Goal: Transaction & Acquisition: Purchase product/service

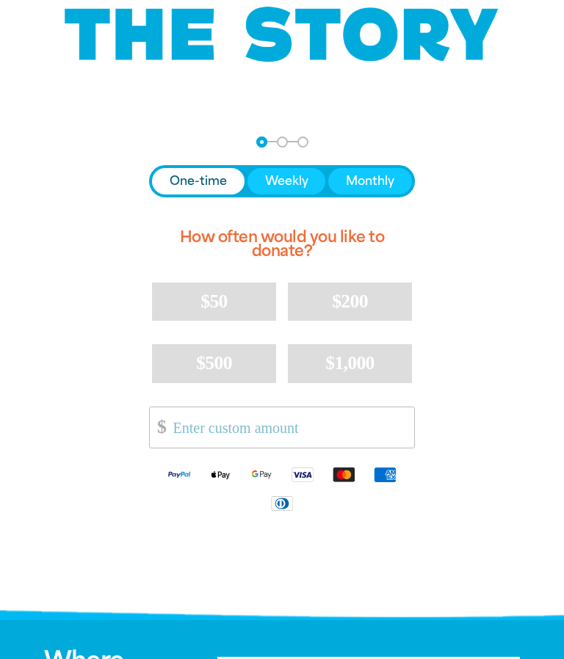
scroll to position [195, 0]
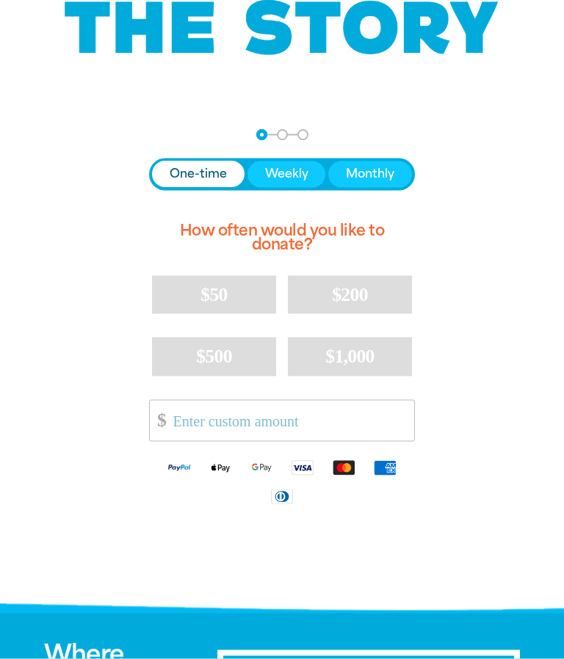
click at [222, 291] on span "$50" at bounding box center [213, 294] width 26 height 21
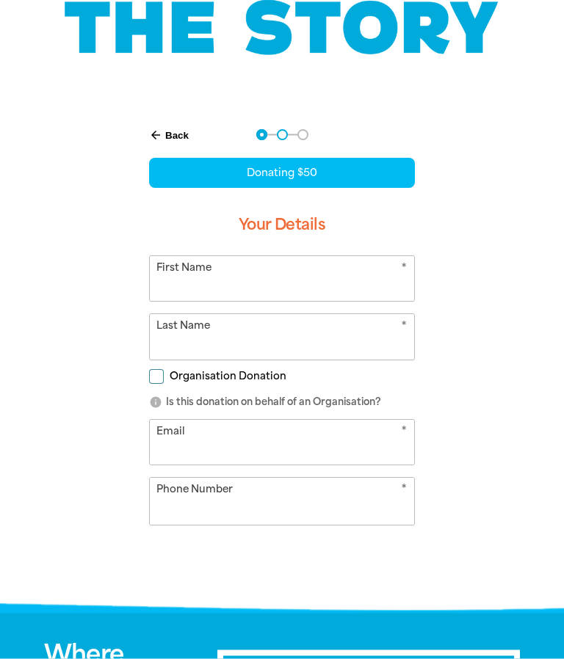
select select "AU"
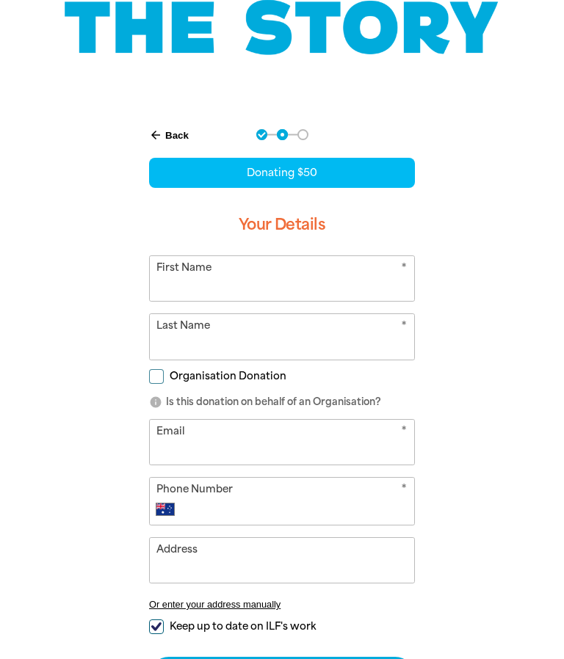
scroll to position [195, 0]
click at [175, 278] on input "First Name" at bounding box center [282, 278] width 264 height 45
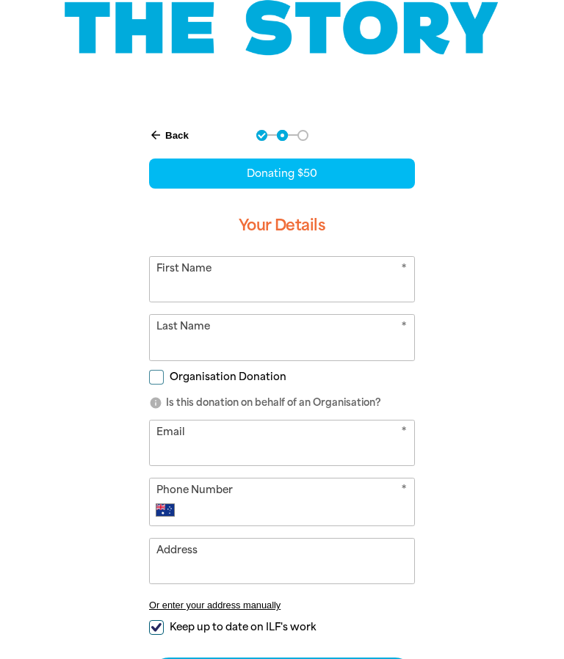
type input "[PERSON_NAME]"
type input "Ballesty"
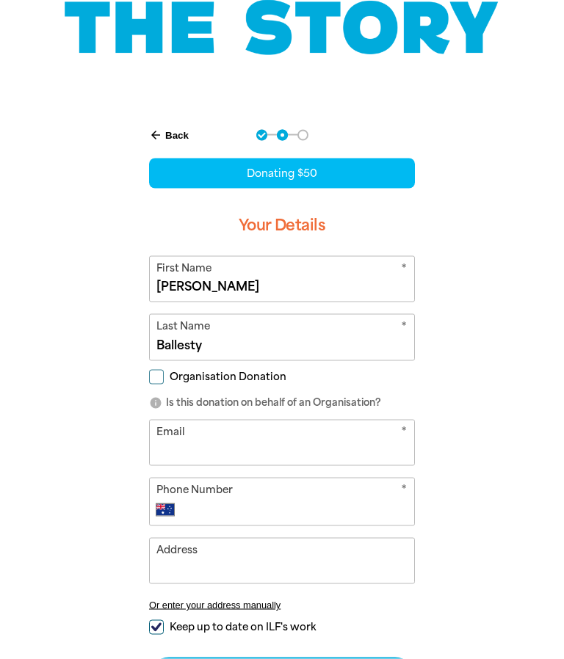
click at [306, 435] on input "Email" at bounding box center [282, 443] width 264 height 45
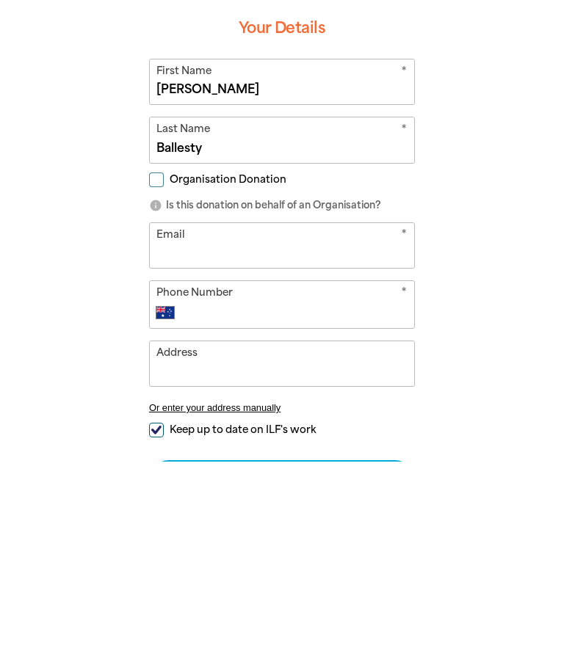
type input "[EMAIL_ADDRESS][DOMAIN_NAME]"
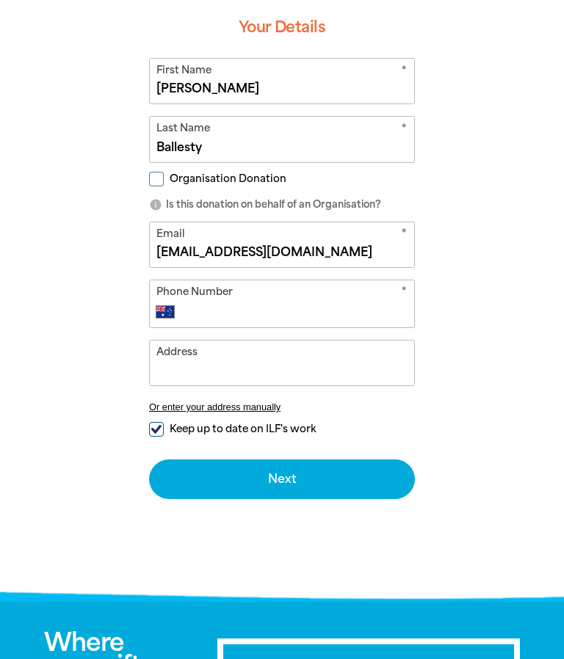
click at [296, 316] on input "Phone Number" at bounding box center [297, 312] width 222 height 18
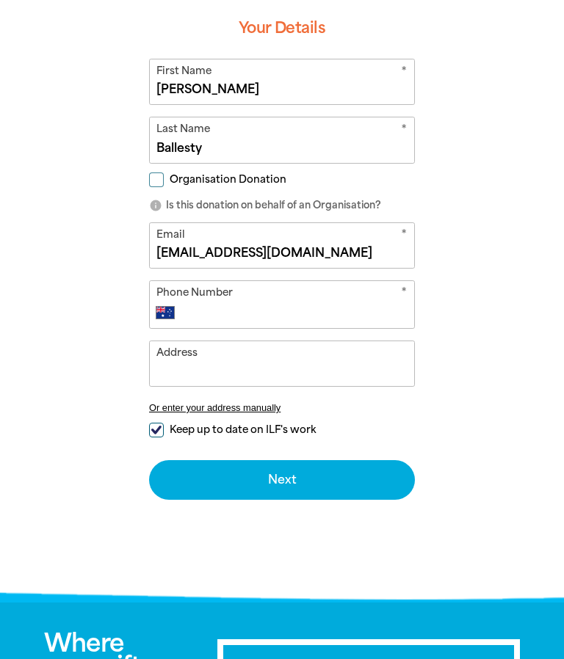
type input "466199667"
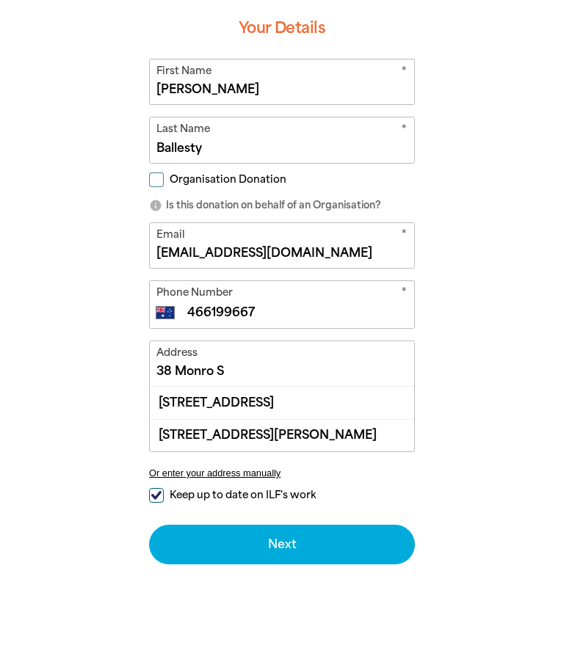
click at [304, 439] on div "[STREET_ADDRESS][PERSON_NAME]" at bounding box center [282, 435] width 264 height 32
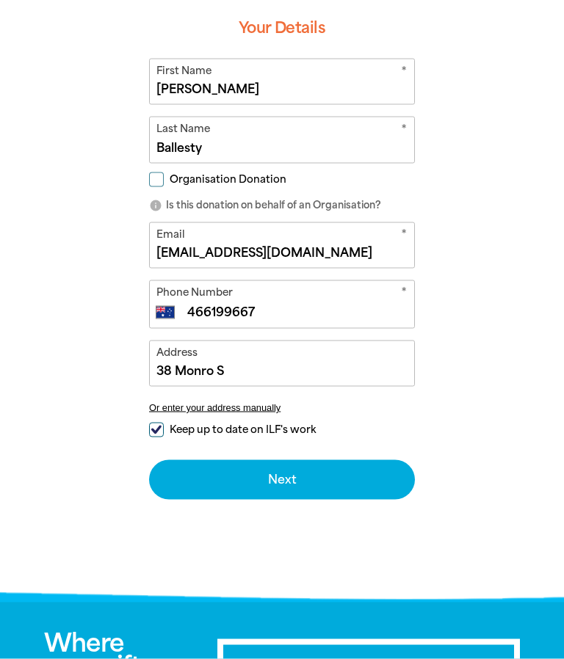
type input "[STREET_ADDRESS][PERSON_NAME]"
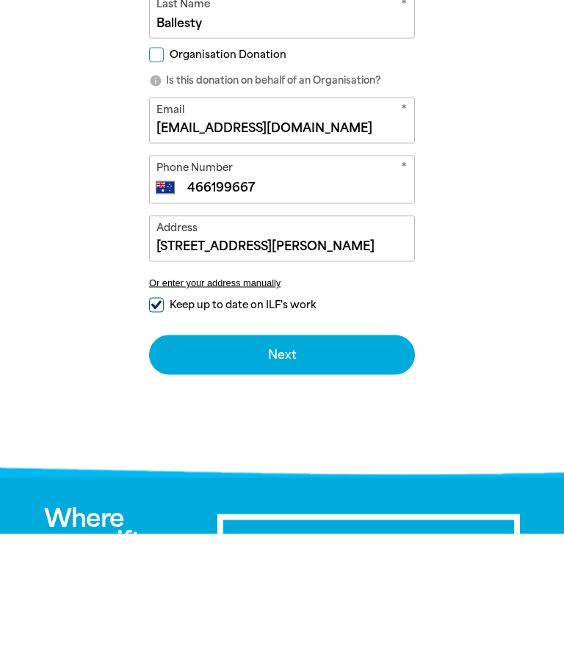
click at [292, 460] on button "Next chevron_right" at bounding box center [282, 480] width 266 height 40
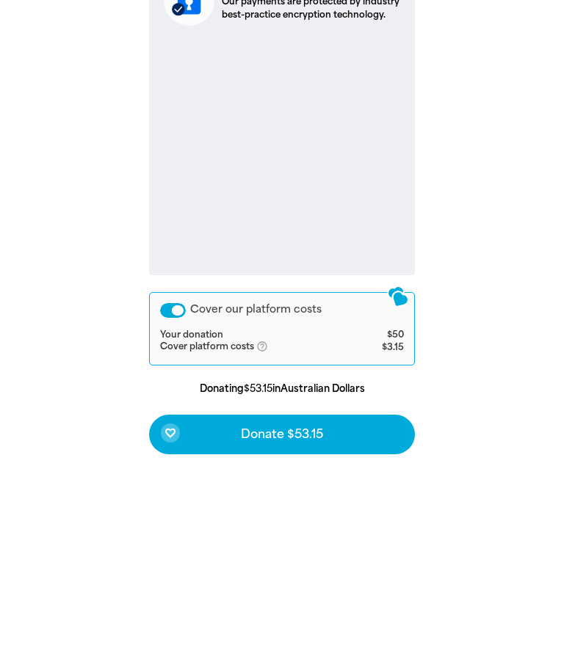
scroll to position [374, 0]
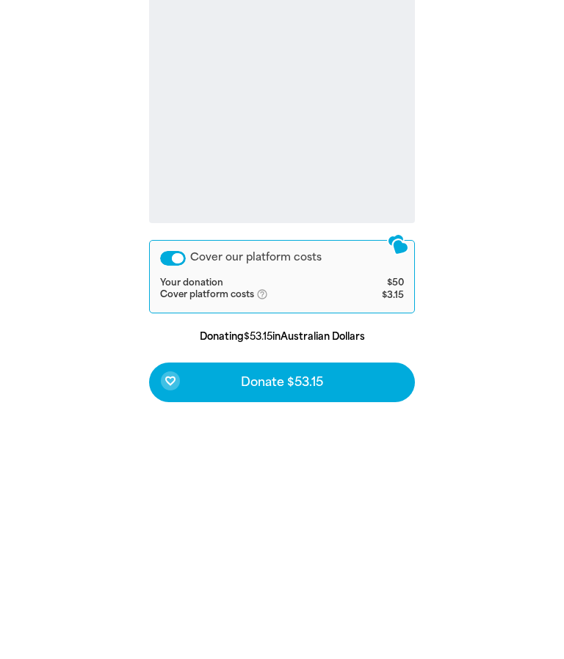
click at [311, 612] on span "Donate $53.15" at bounding box center [282, 618] width 82 height 12
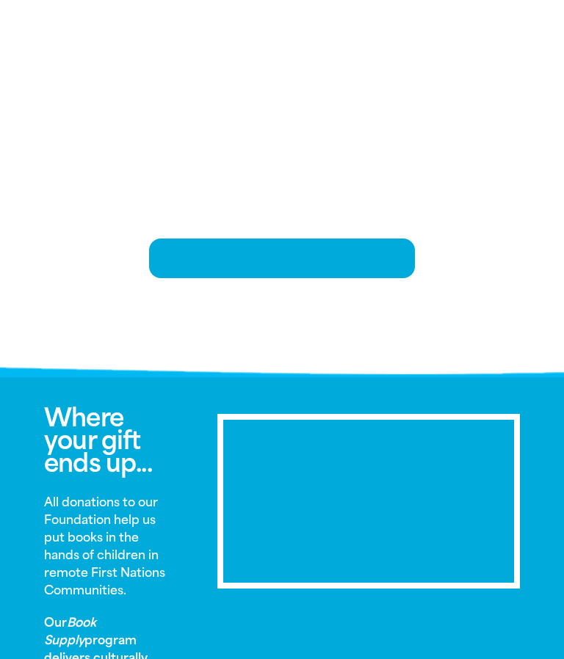
scroll to position [305, 0]
